Goal: Find specific page/section: Find specific page/section

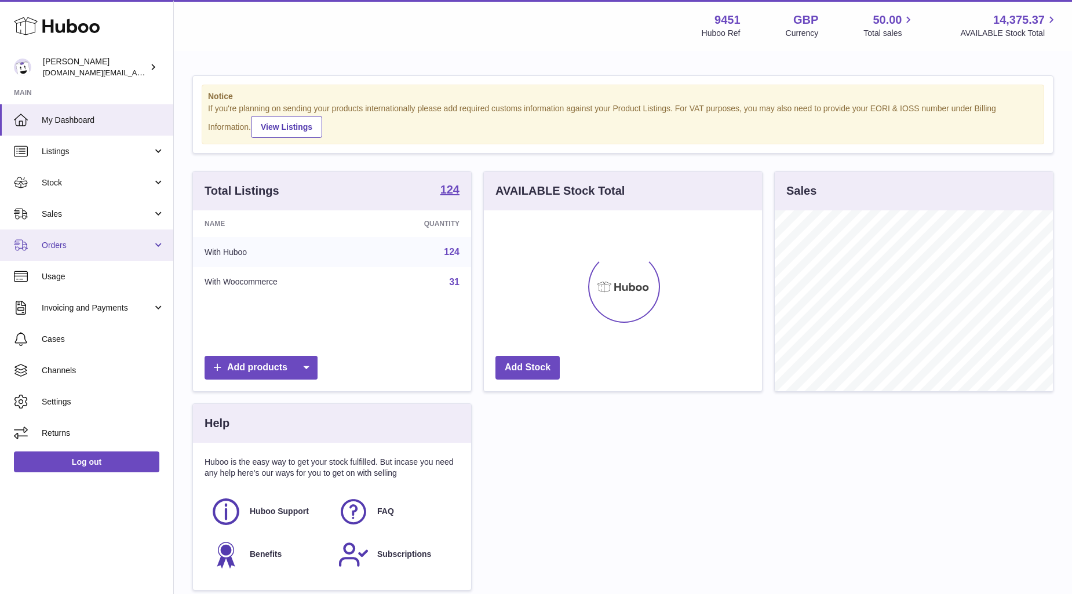
scroll to position [181, 278]
click at [70, 212] on span "Sales" at bounding box center [97, 214] width 111 height 11
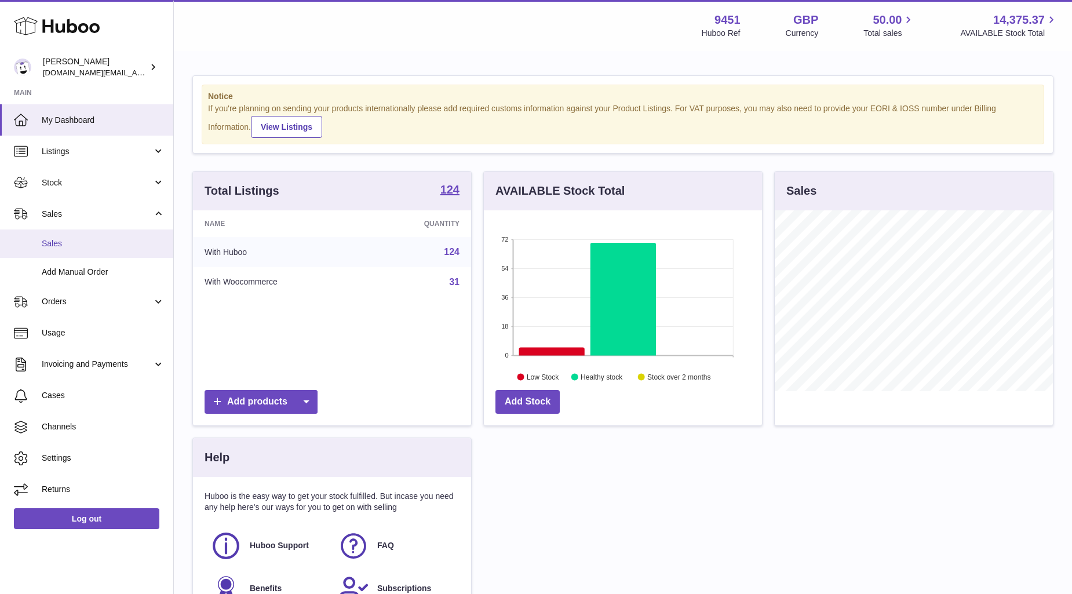
click at [53, 246] on span "Sales" at bounding box center [103, 243] width 123 height 11
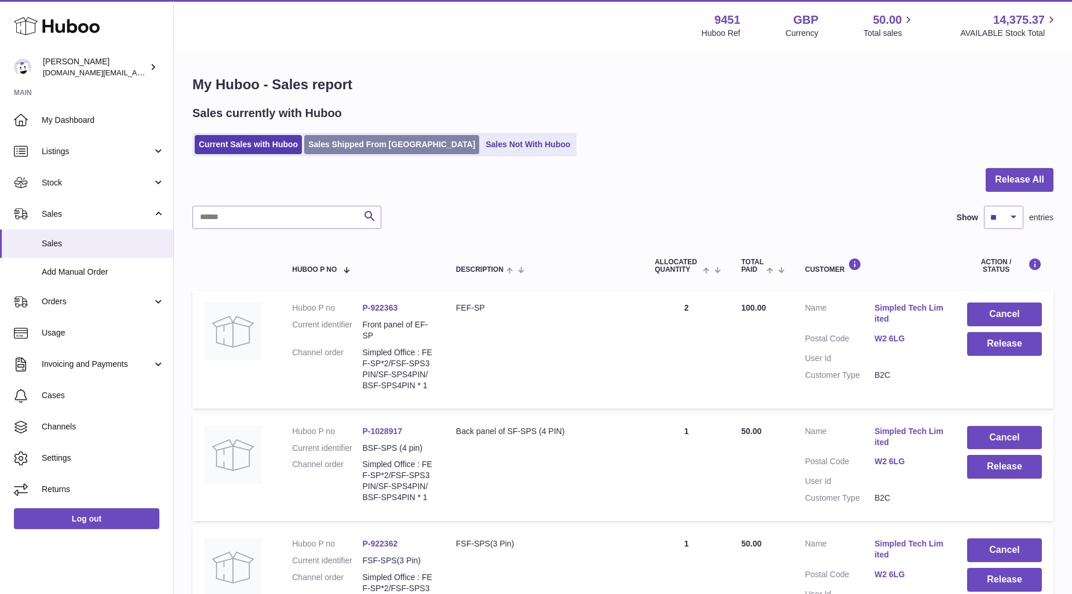
click at [378, 145] on link "Sales Shipped From [GEOGRAPHIC_DATA]" at bounding box center [391, 144] width 175 height 19
